Goal: Task Accomplishment & Management: Use online tool/utility

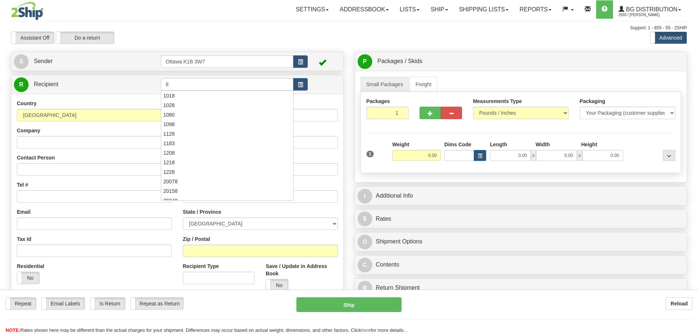
type input "8"
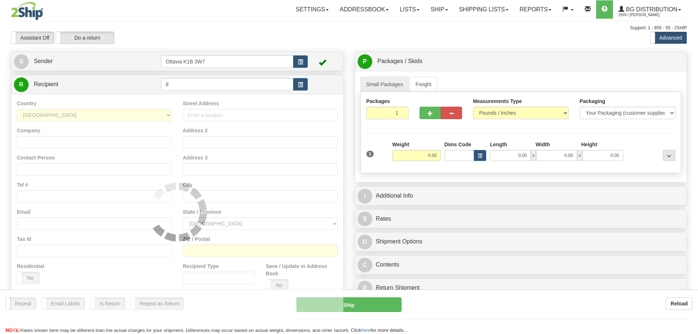
click at [261, 25] on div "Support: 1 - 855 - 55 - 2SHIP" at bounding box center [349, 28] width 676 height 6
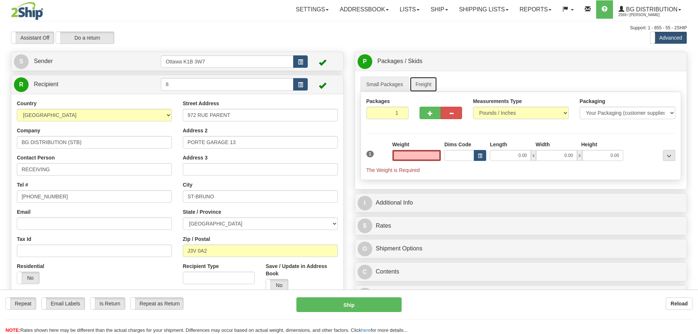
type input "0.00"
click at [415, 85] on link "Freight" at bounding box center [424, 84] width 28 height 15
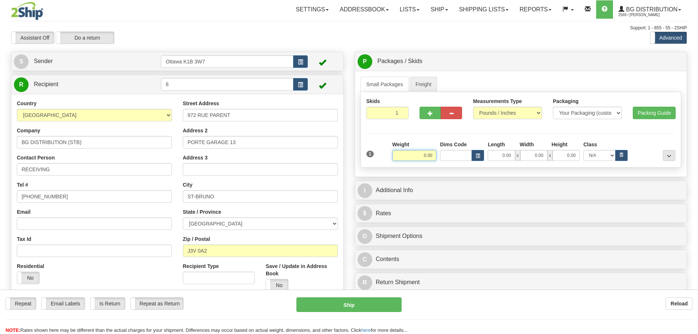
click at [426, 152] on input "0.00" at bounding box center [415, 155] width 44 height 11
type input "0.00"
click at [505, 155] on input "0.00" at bounding box center [501, 155] width 27 height 11
type input "97.00"
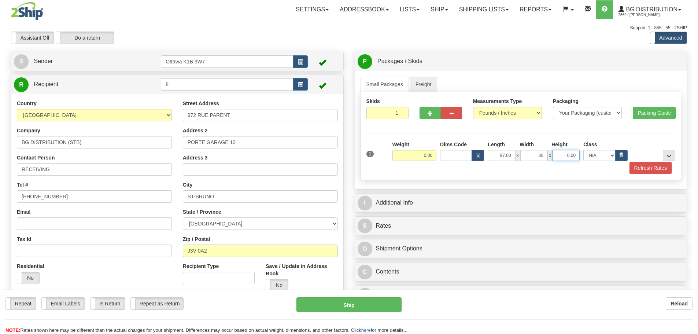
type input "30.00"
type input "14.00"
click at [406, 154] on input "0.00" at bounding box center [415, 155] width 44 height 11
type input "1"
type input "240.00"
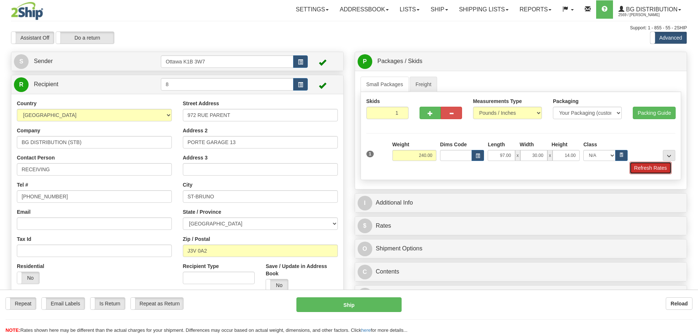
click at [658, 167] on button "Refresh Rates" at bounding box center [651, 168] width 42 height 12
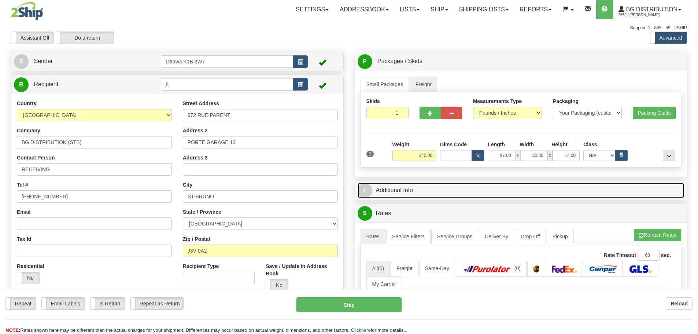
click at [463, 194] on link "I Additional Info" at bounding box center [521, 190] width 327 height 15
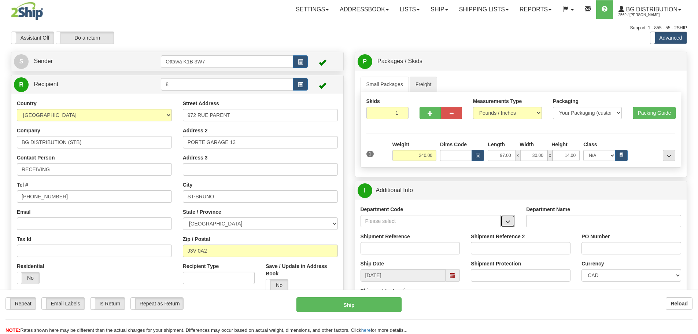
click at [506, 225] on button "button" at bounding box center [508, 221] width 15 height 12
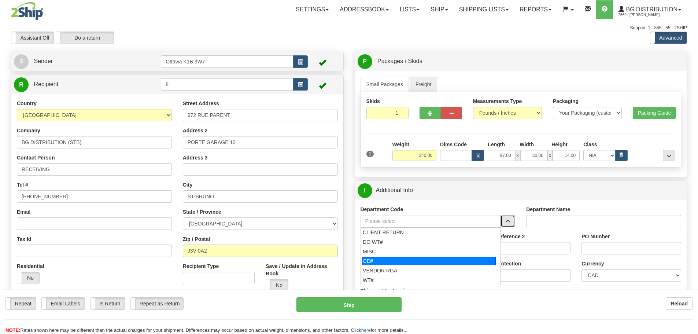
click at [400, 263] on div "OE#" at bounding box center [429, 261] width 133 height 8
type input "OE#"
type input "ORDERS"
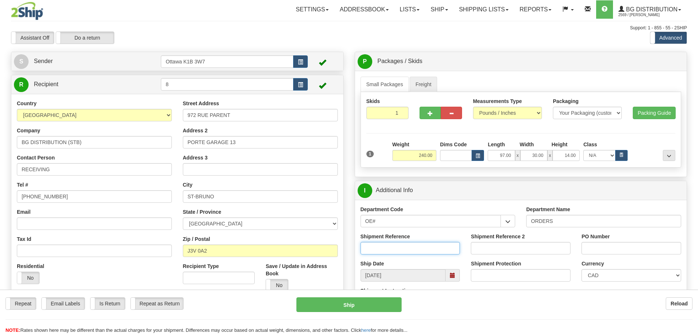
click at [394, 250] on input "Shipment Reference" at bounding box center [411, 248] width 100 height 12
type input "165034-00"
click at [533, 247] on input "Shipment Reference 2" at bounding box center [521, 248] width 100 height 12
type input "165021-00"
click at [644, 251] on input "PO Number" at bounding box center [632, 248] width 100 height 12
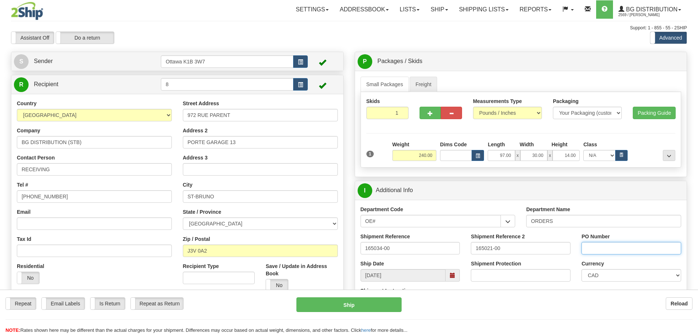
type input "N/A"
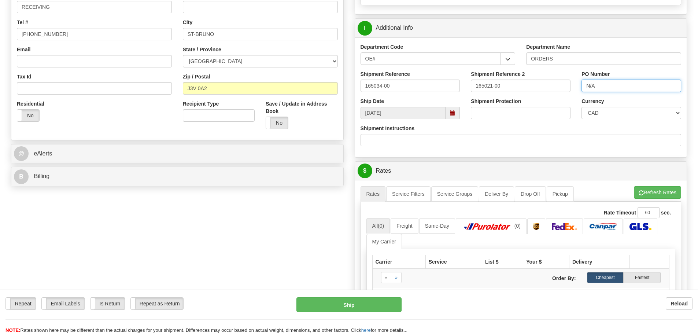
scroll to position [183, 0]
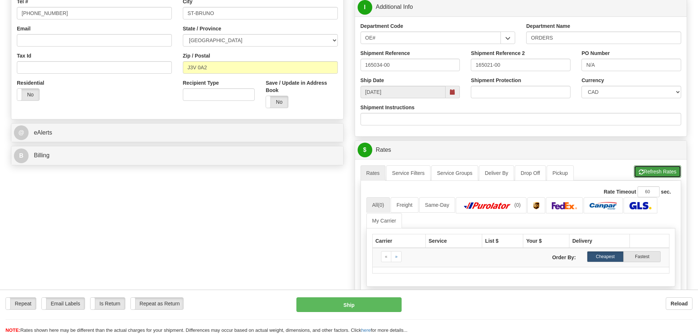
click at [636, 174] on button "Refresh Rates" at bounding box center [657, 171] width 47 height 12
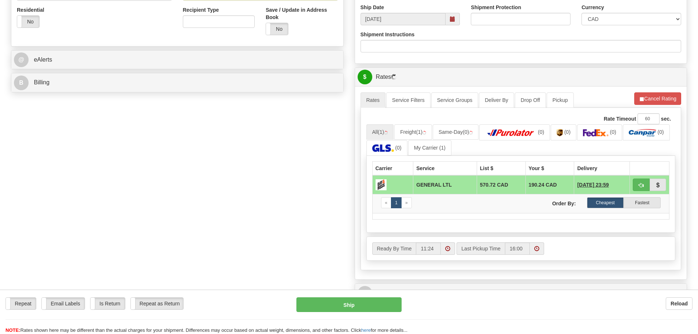
scroll to position [257, 0]
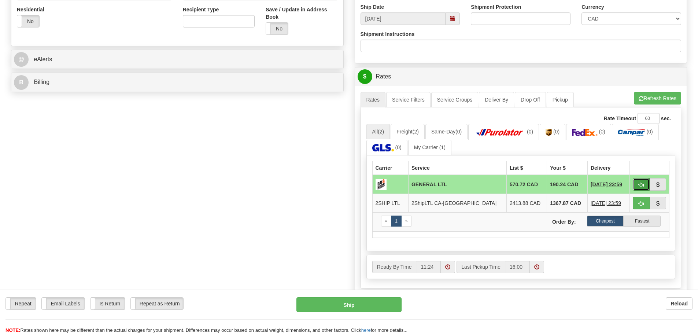
click at [639, 184] on span "button" at bounding box center [641, 185] width 5 height 5
type input "GL"
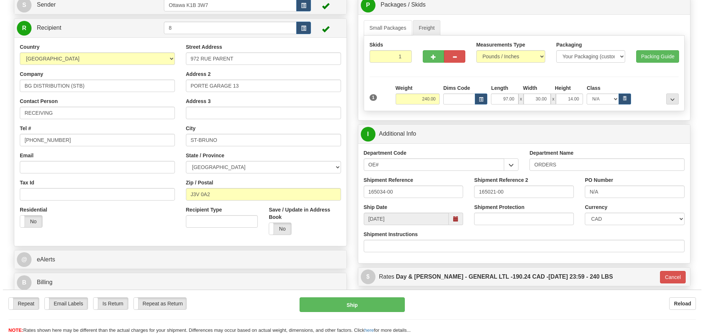
scroll to position [73, 0]
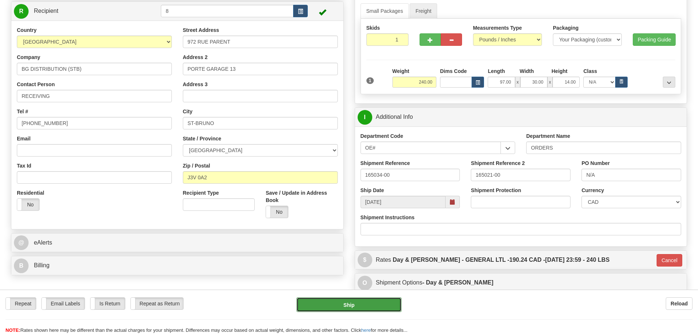
click at [357, 308] on button "Ship" at bounding box center [349, 304] width 105 height 15
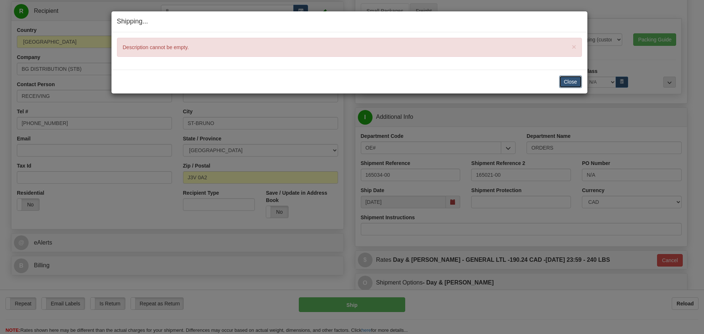
click at [566, 81] on button "Close" at bounding box center [570, 82] width 23 height 12
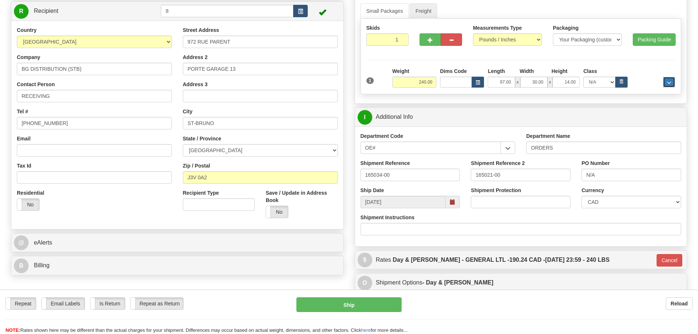
click at [669, 85] on button "..." at bounding box center [669, 82] width 12 height 11
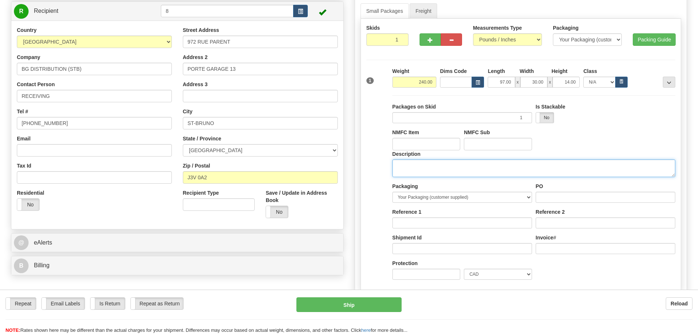
click at [573, 161] on textarea "Description" at bounding box center [534, 168] width 283 height 18
type textarea "DOOR HARDWARE"
click at [669, 83] on span "..." at bounding box center [669, 83] width 4 height 4
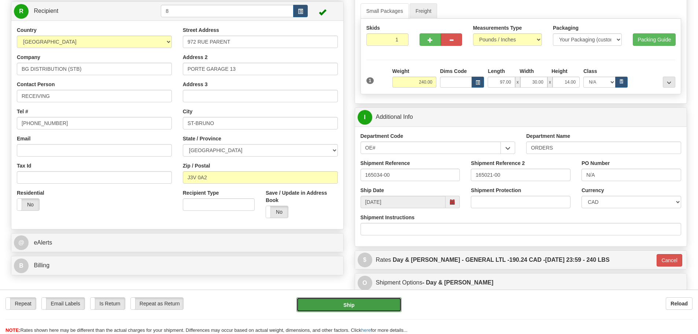
click at [363, 303] on button "Ship" at bounding box center [349, 304] width 105 height 15
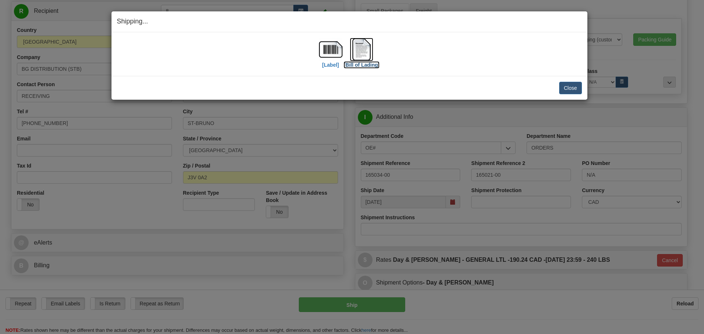
click at [358, 62] on label "[Bill of Lading]" at bounding box center [361, 64] width 36 height 7
click at [326, 62] on label "[Label]" at bounding box center [330, 64] width 17 height 7
